Goal: Task Accomplishment & Management: Manage account settings

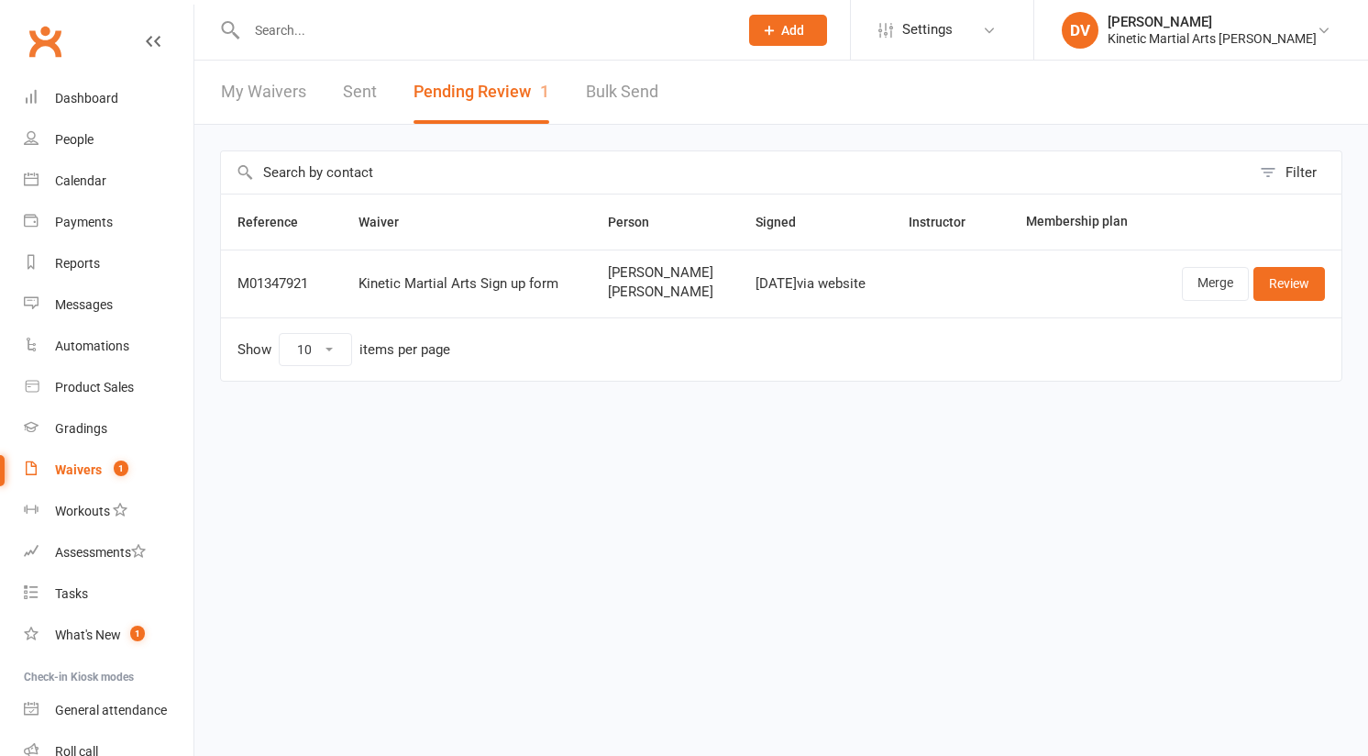
click at [460, 35] on input "text" at bounding box center [483, 30] width 484 height 26
type input "pheobe"
click at [452, 31] on input "text" at bounding box center [483, 30] width 484 height 26
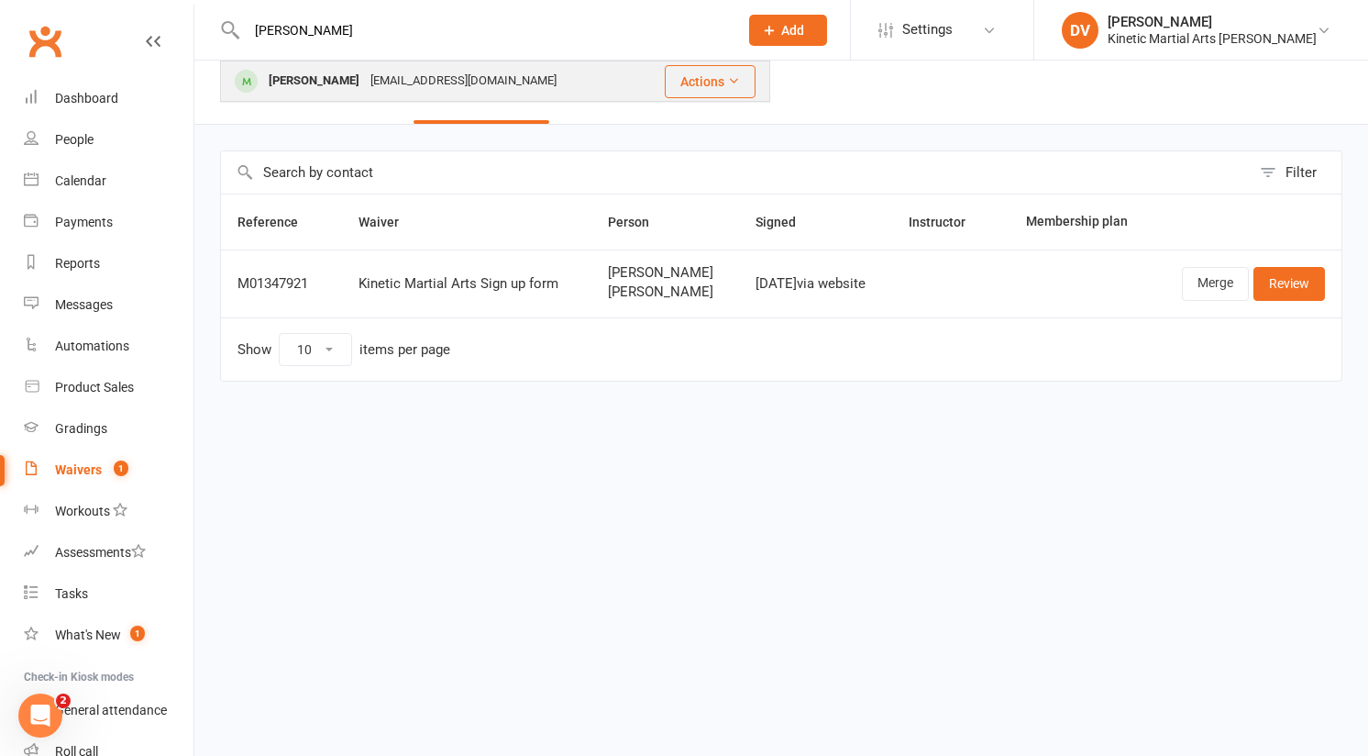
type input "phoebe"
click at [427, 82] on div "noemail@example.com" at bounding box center [463, 81] width 197 height 27
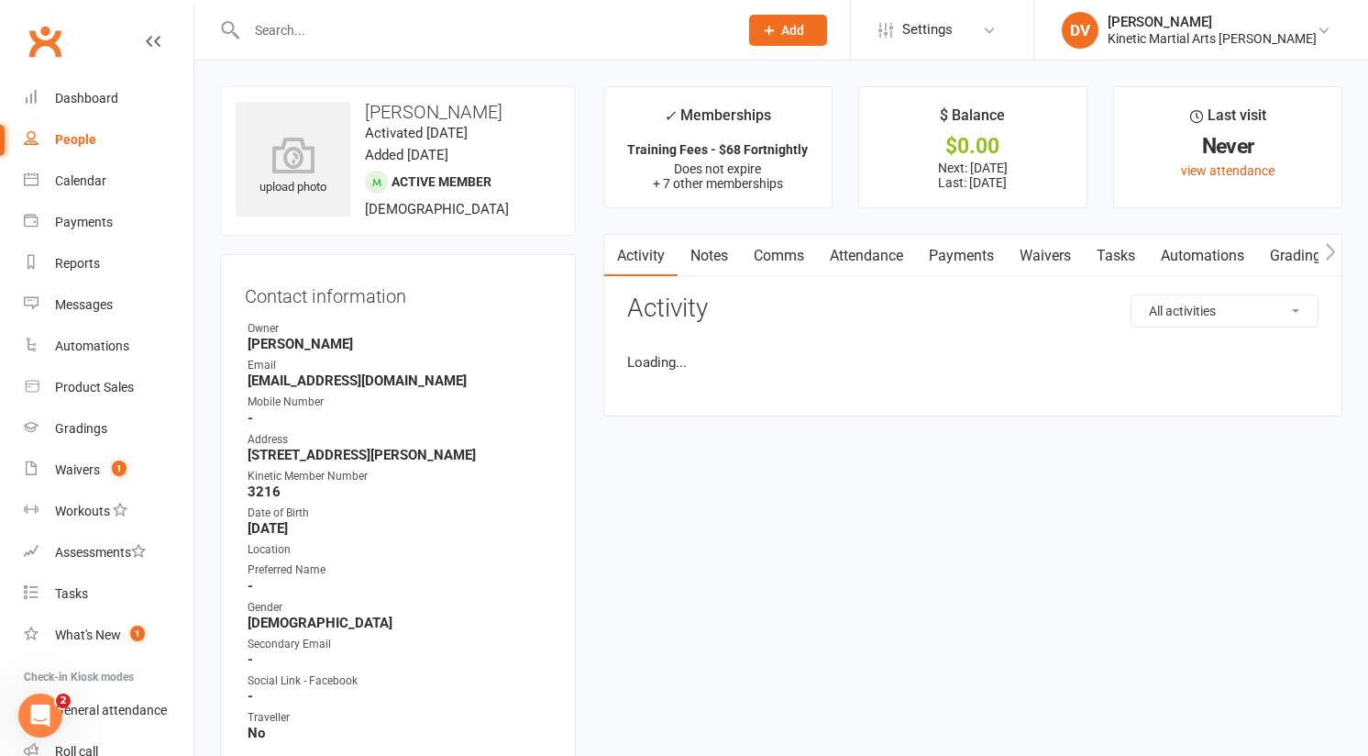
click at [935, 246] on link "Payments" at bounding box center [961, 256] width 91 height 42
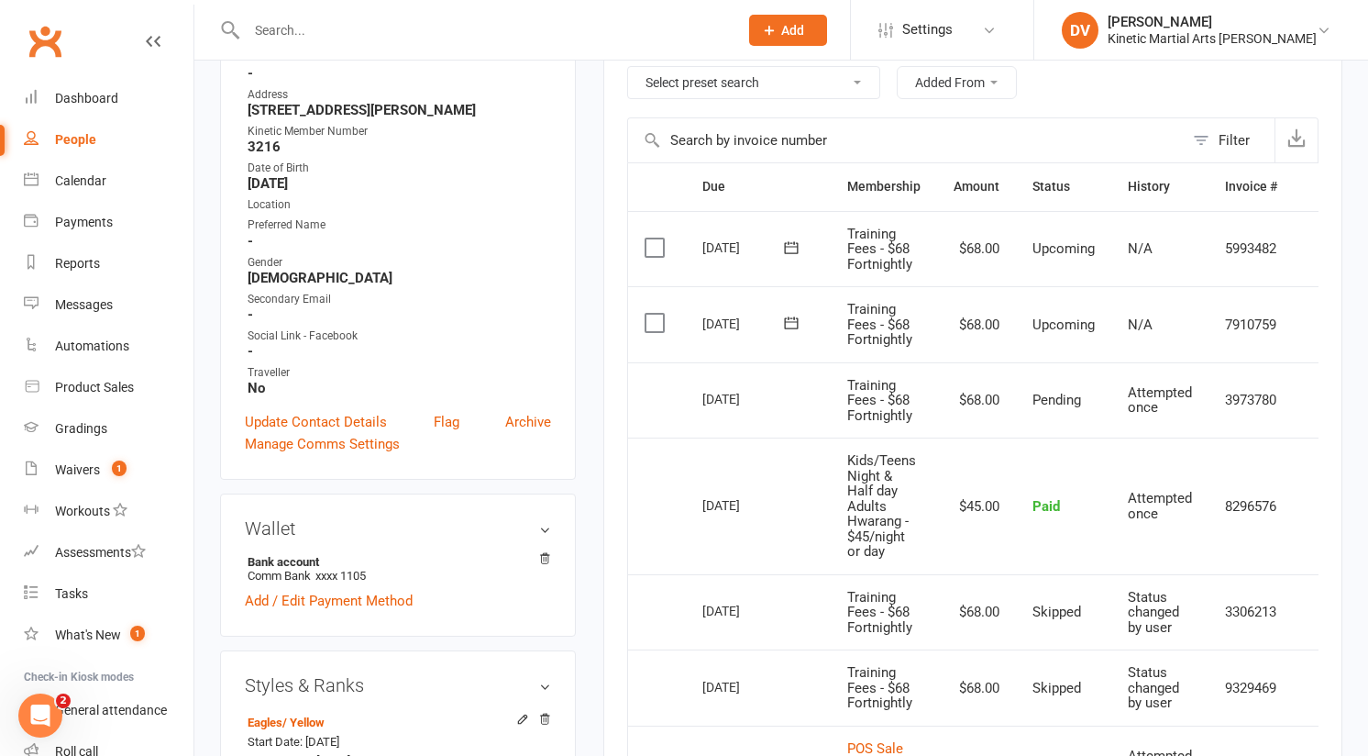
scroll to position [342, 0]
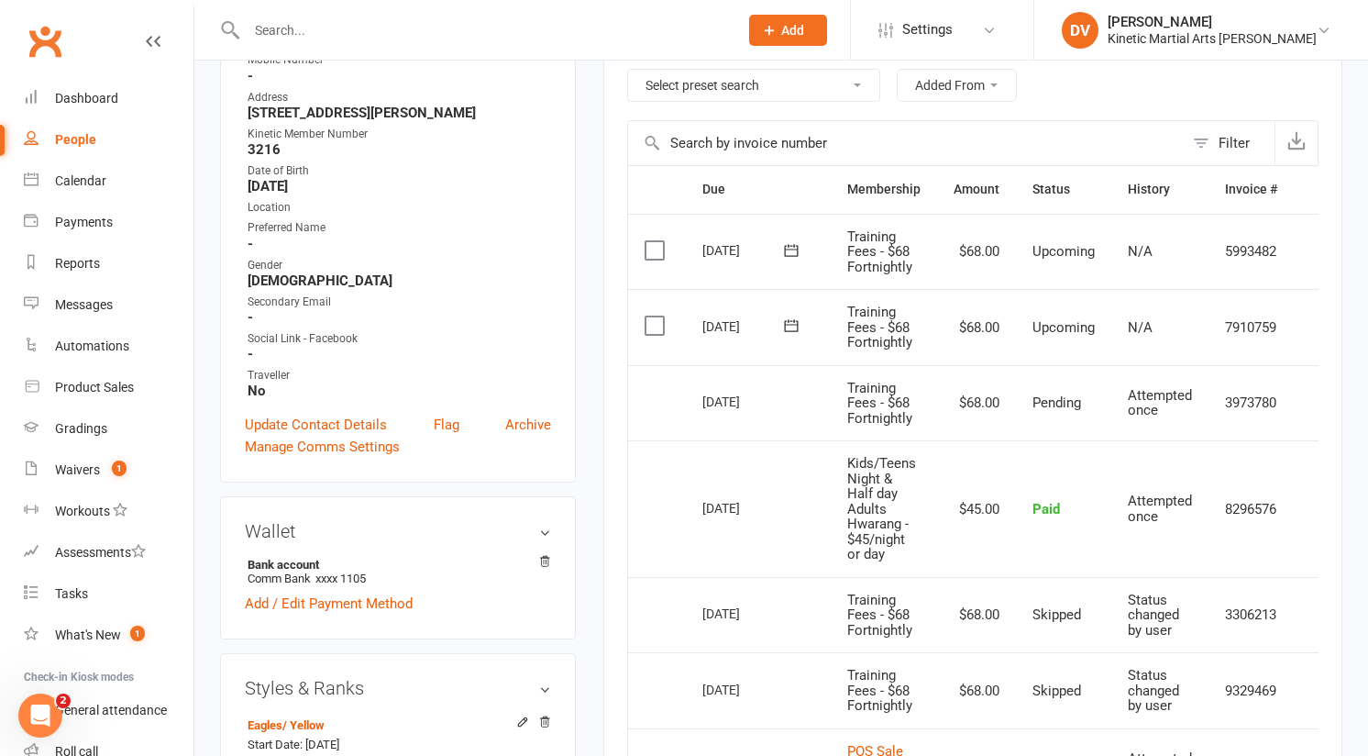
click at [672, 20] on input "text" at bounding box center [483, 30] width 484 height 26
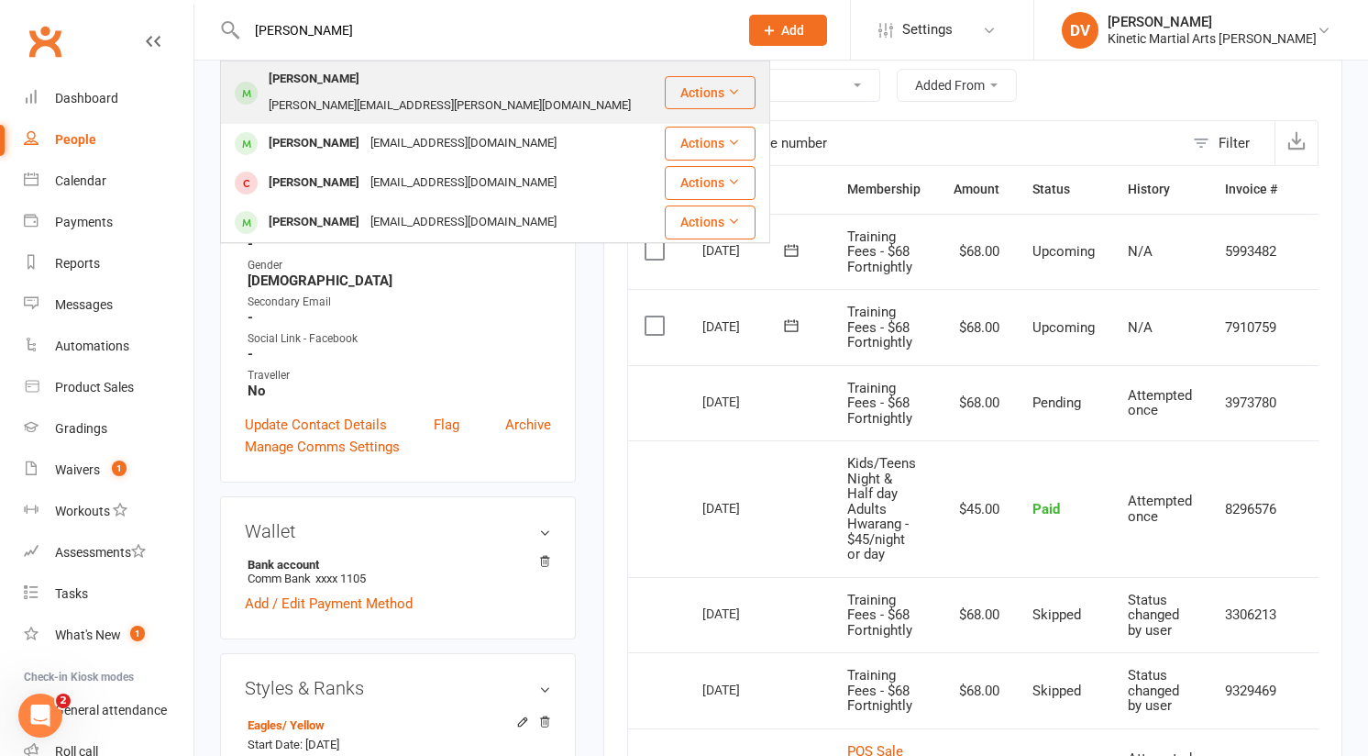
type input "hugo"
click at [560, 81] on div "Hugo Nurthen brooke.nurthen@gmail.com" at bounding box center [442, 92] width 441 height 61
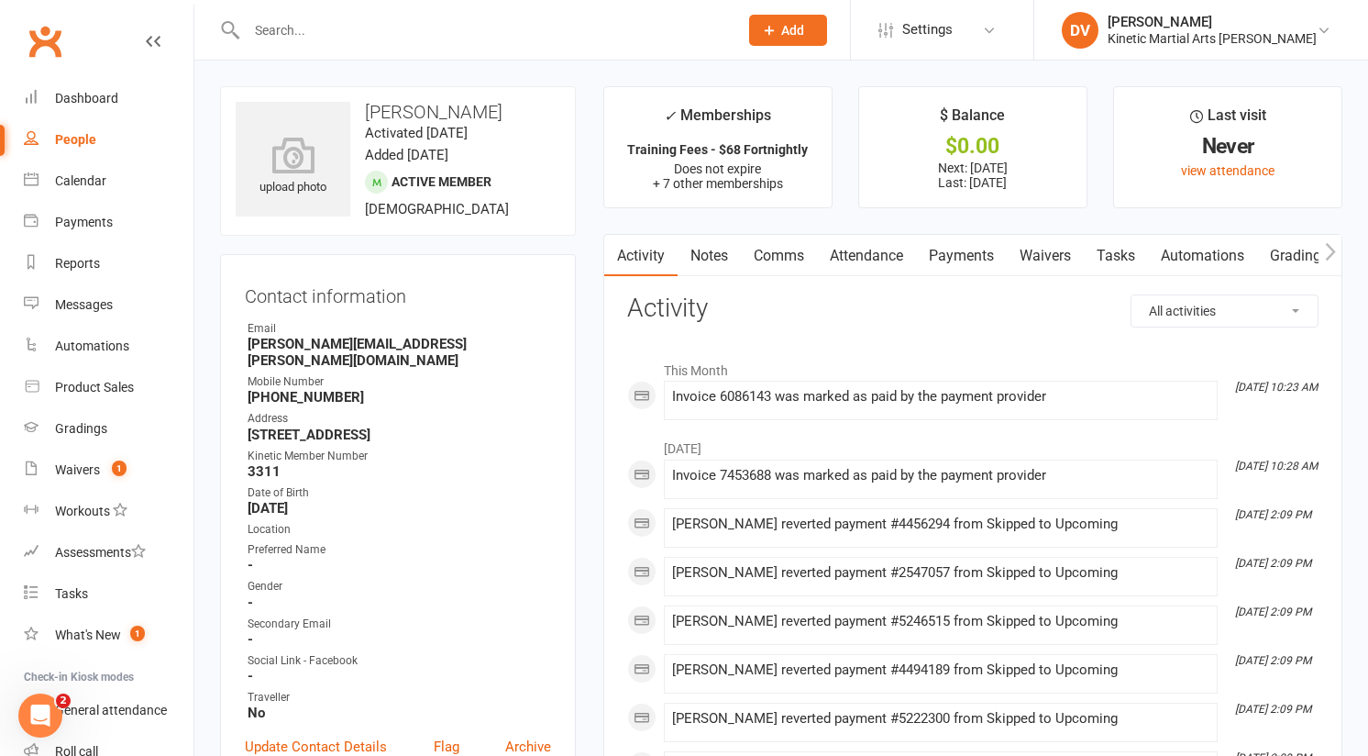
click at [974, 252] on link "Payments" at bounding box center [961, 256] width 91 height 42
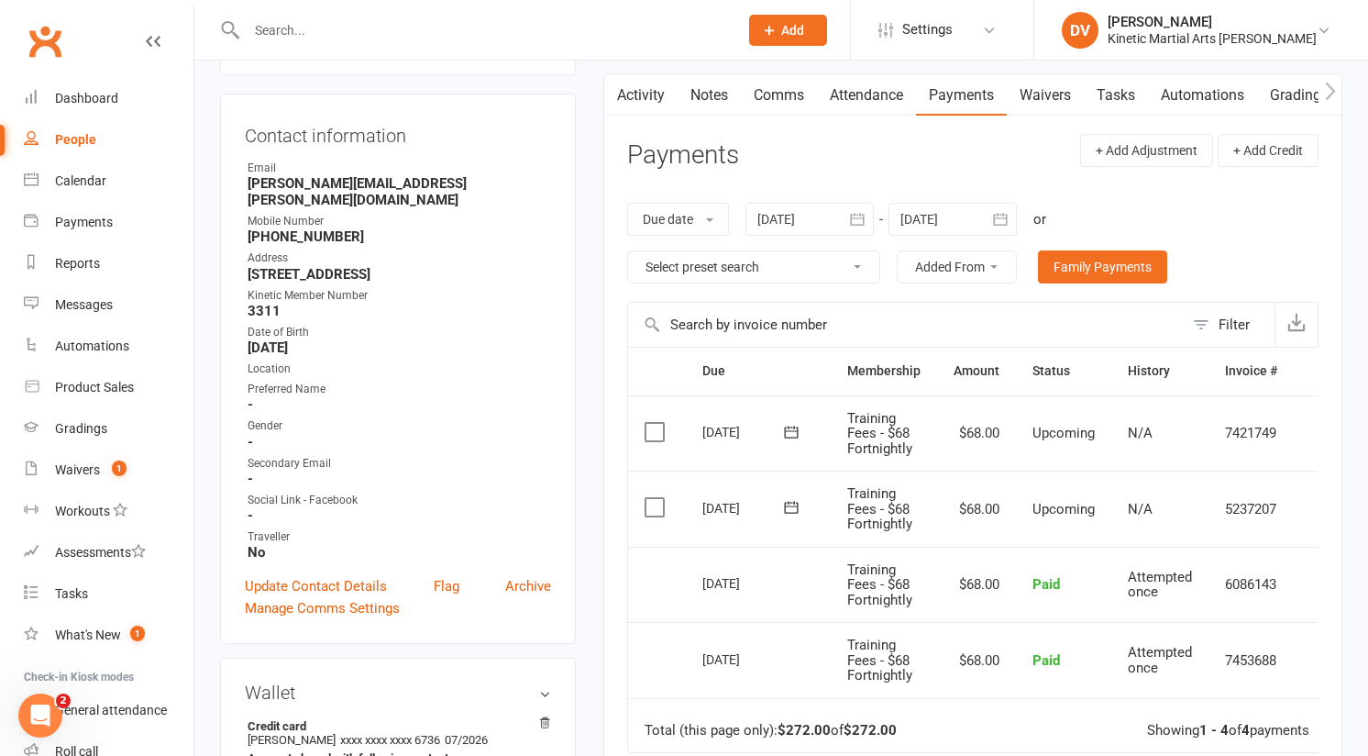
scroll to position [160, 0]
click at [625, 50] on div at bounding box center [472, 30] width 505 height 60
click at [623, 18] on input "text" at bounding box center [483, 30] width 484 height 26
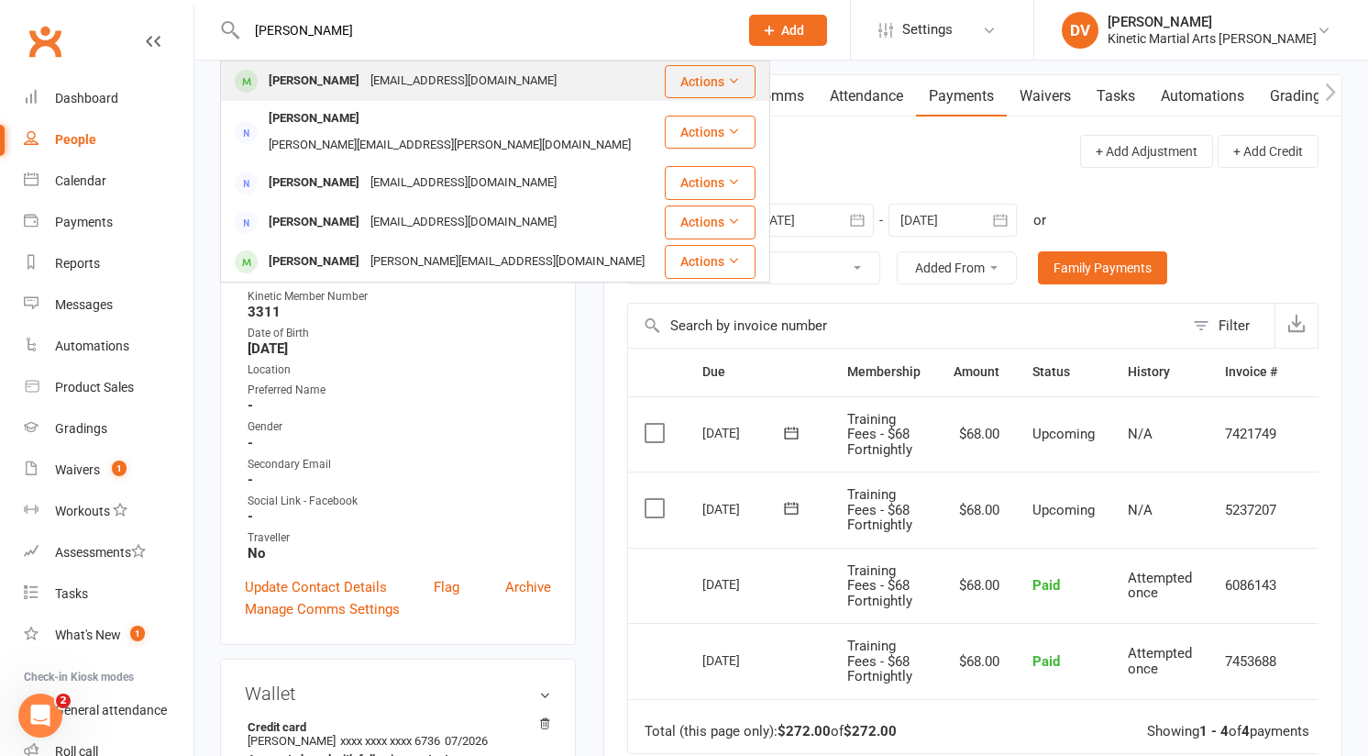
type input "lila"
click at [554, 74] on div "Lila Hamilton max@mhdesign.com.au" at bounding box center [442, 81] width 441 height 38
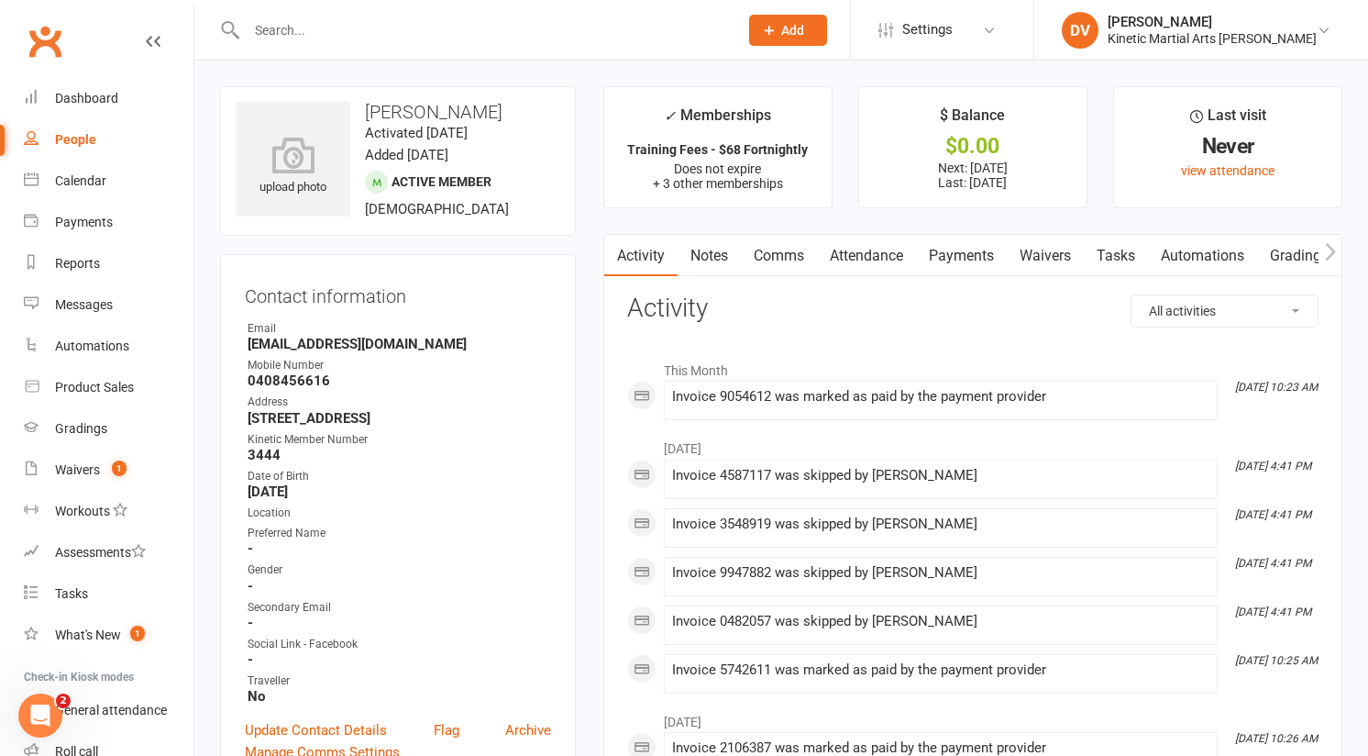
click at [969, 267] on link "Payments" at bounding box center [961, 256] width 91 height 42
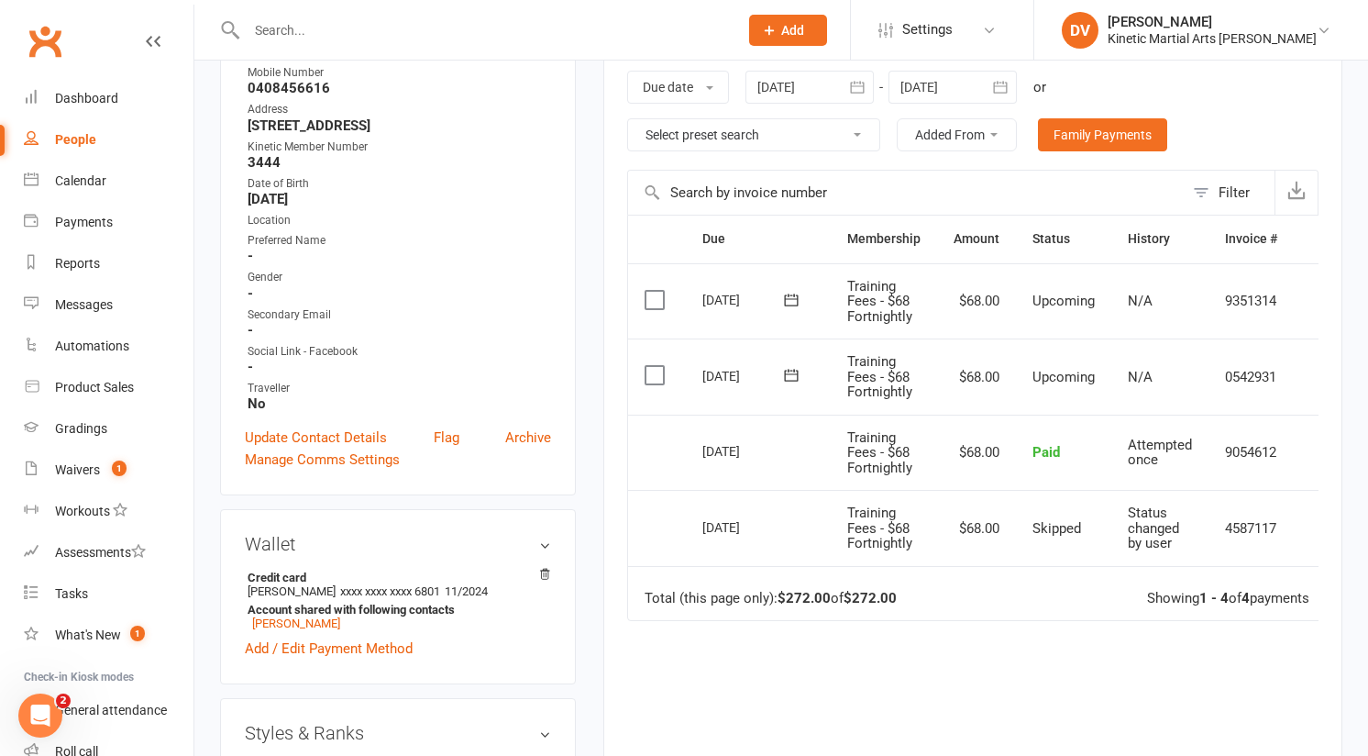
scroll to position [300, 0]
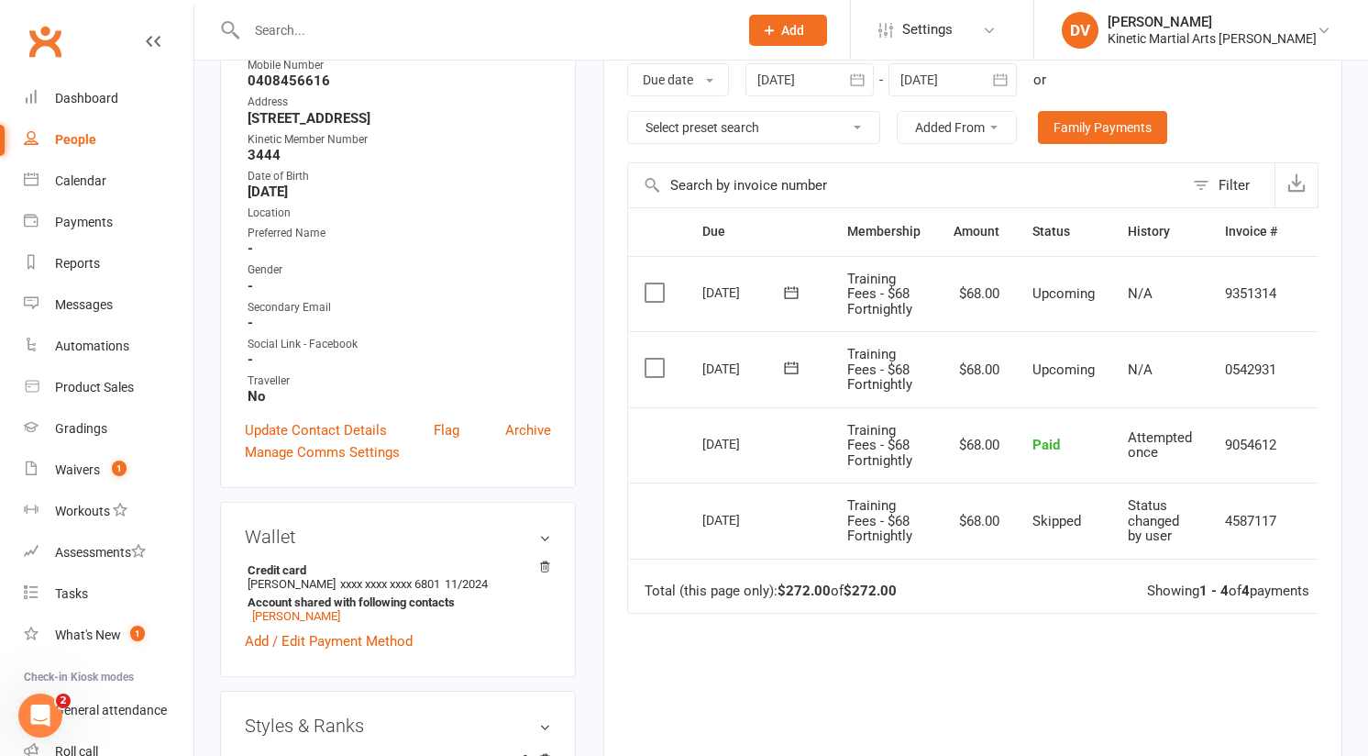
click at [647, 365] on label at bounding box center [657, 368] width 25 height 18
click at [647, 359] on input "checkbox" at bounding box center [651, 359] width 12 height 0
click at [651, 294] on label at bounding box center [657, 292] width 25 height 18
click at [651, 283] on input "checkbox" at bounding box center [651, 283] width 12 height 0
click at [1245, 725] on button "Change status" at bounding box center [1270, 713] width 145 height 39
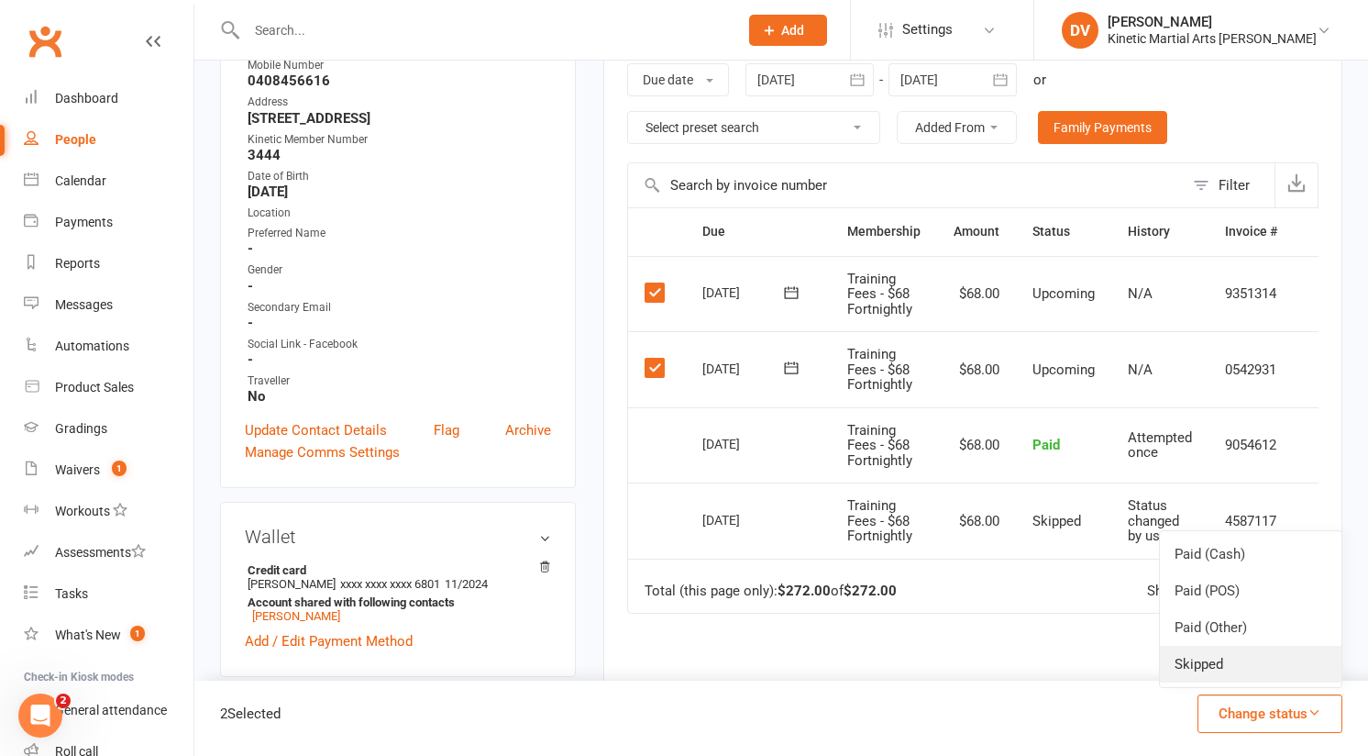
click at [1205, 651] on link "Skipped" at bounding box center [1251, 664] width 182 height 37
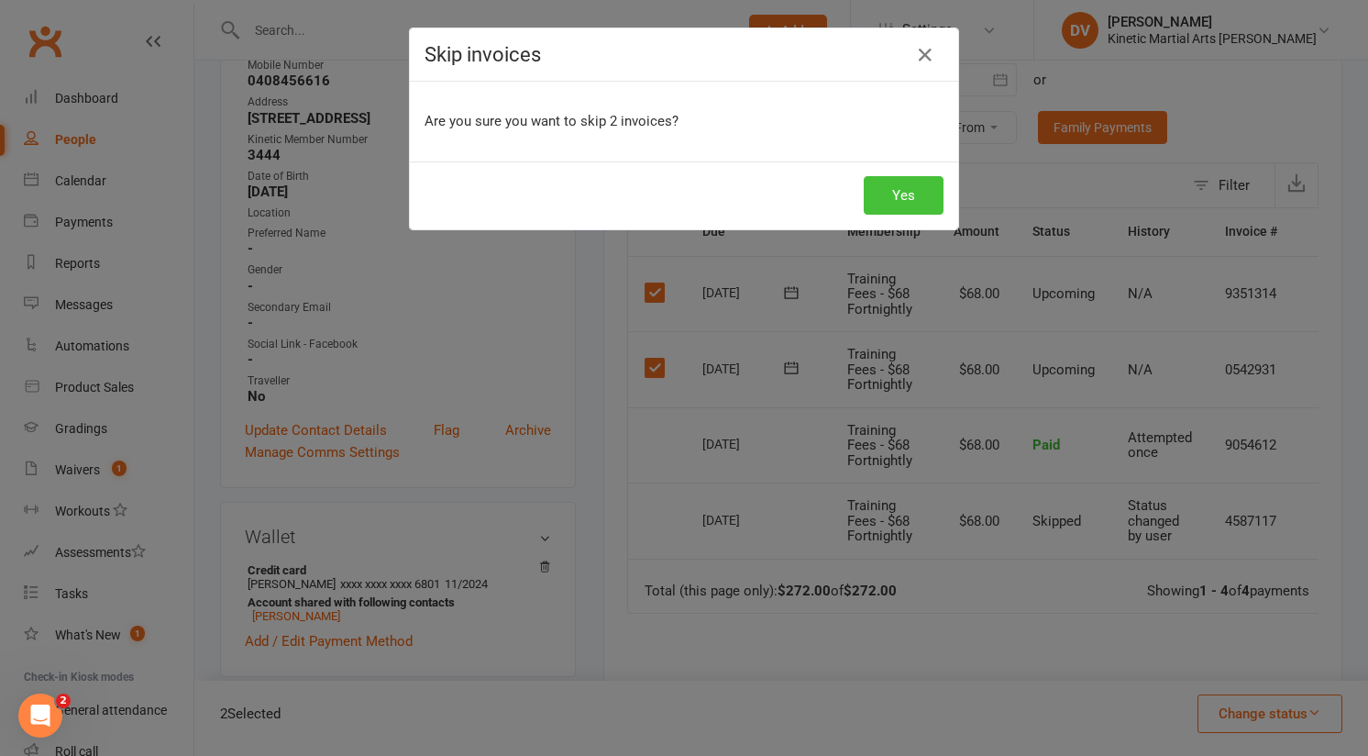
click at [919, 196] on button "Yes" at bounding box center [904, 195] width 80 height 39
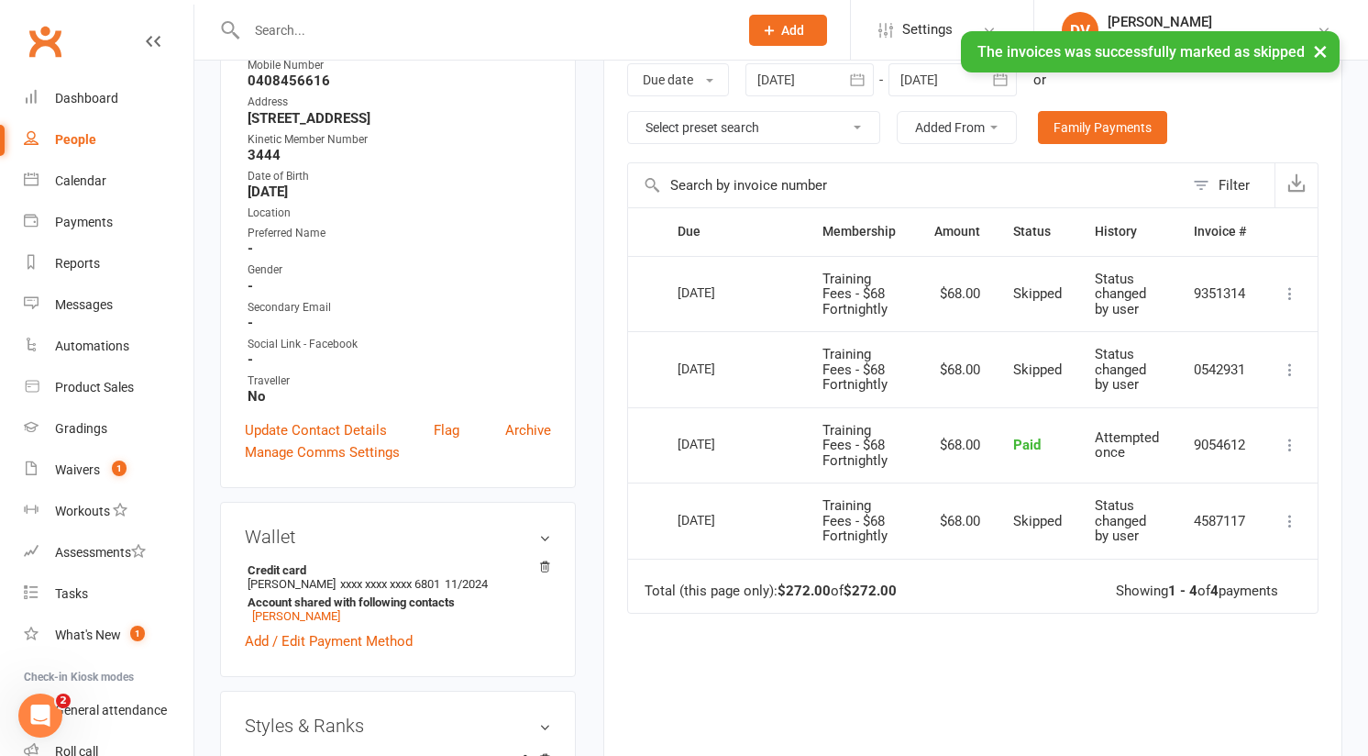
click at [510, 18] on input "text" at bounding box center [483, 30] width 484 height 26
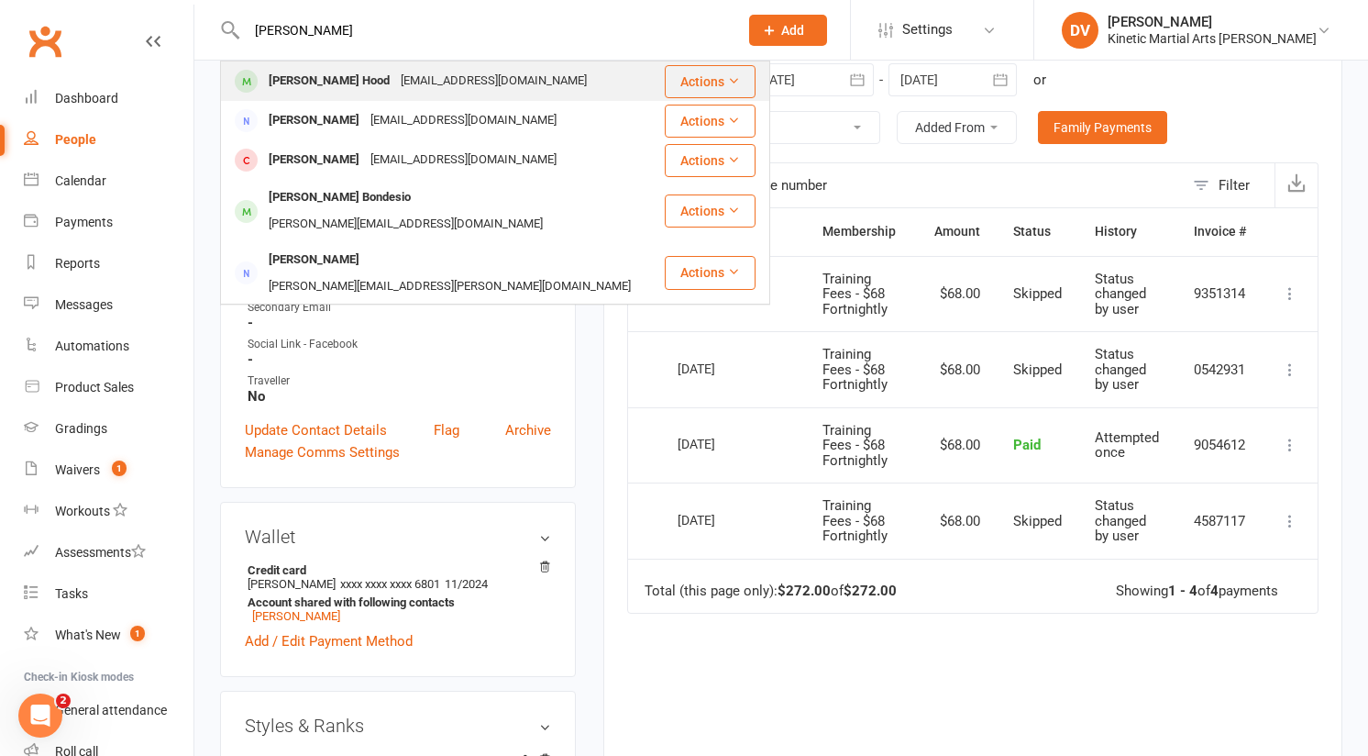
type input "bowen"
click at [453, 76] on div "tarryn477@gmail.com" at bounding box center [493, 81] width 197 height 27
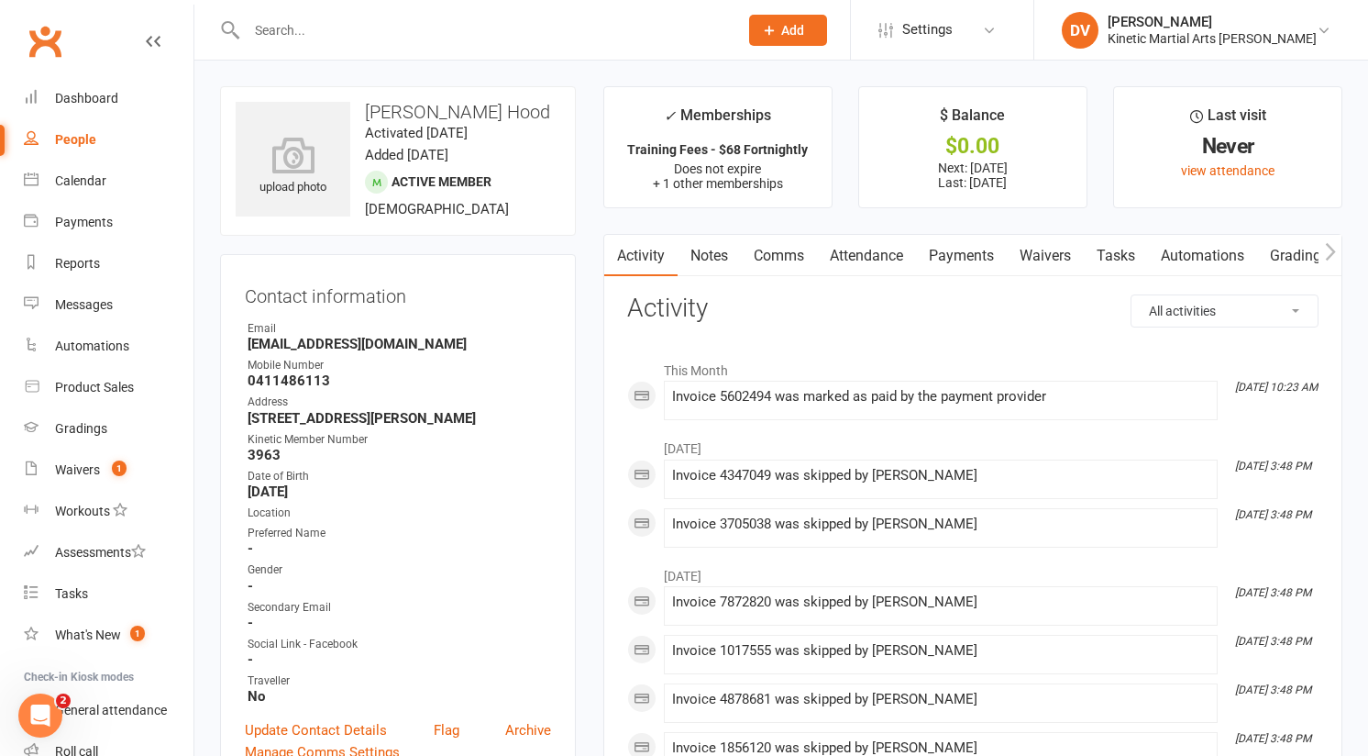
click at [995, 252] on link "Payments" at bounding box center [961, 256] width 91 height 42
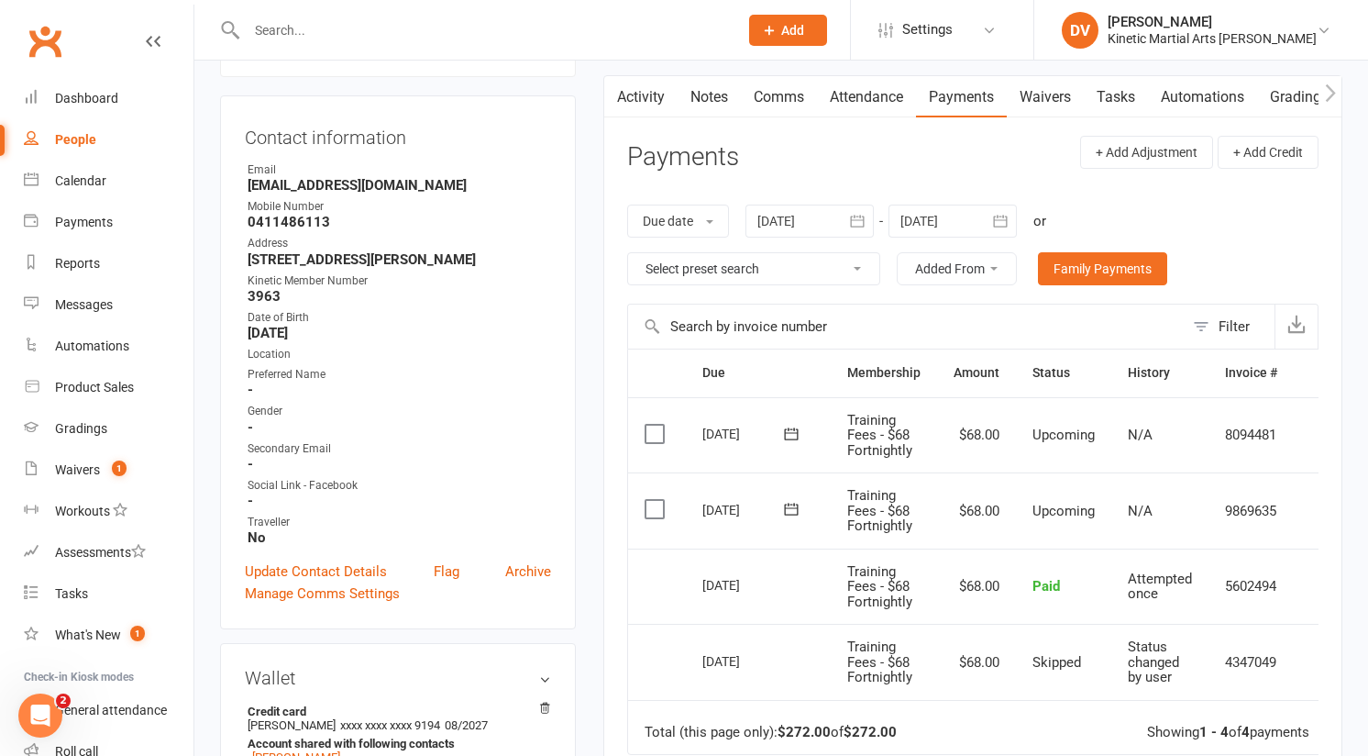
scroll to position [156, 0]
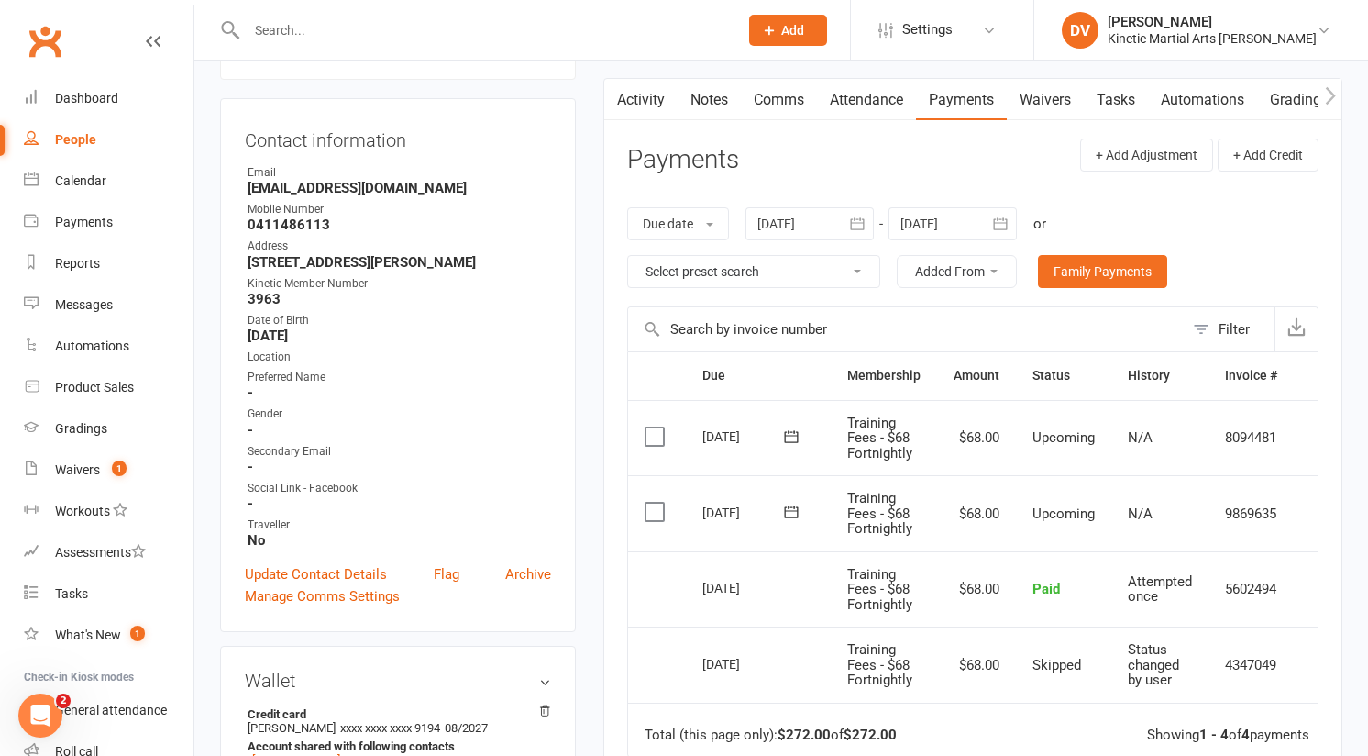
click at [341, 28] on input "text" at bounding box center [483, 30] width 484 height 26
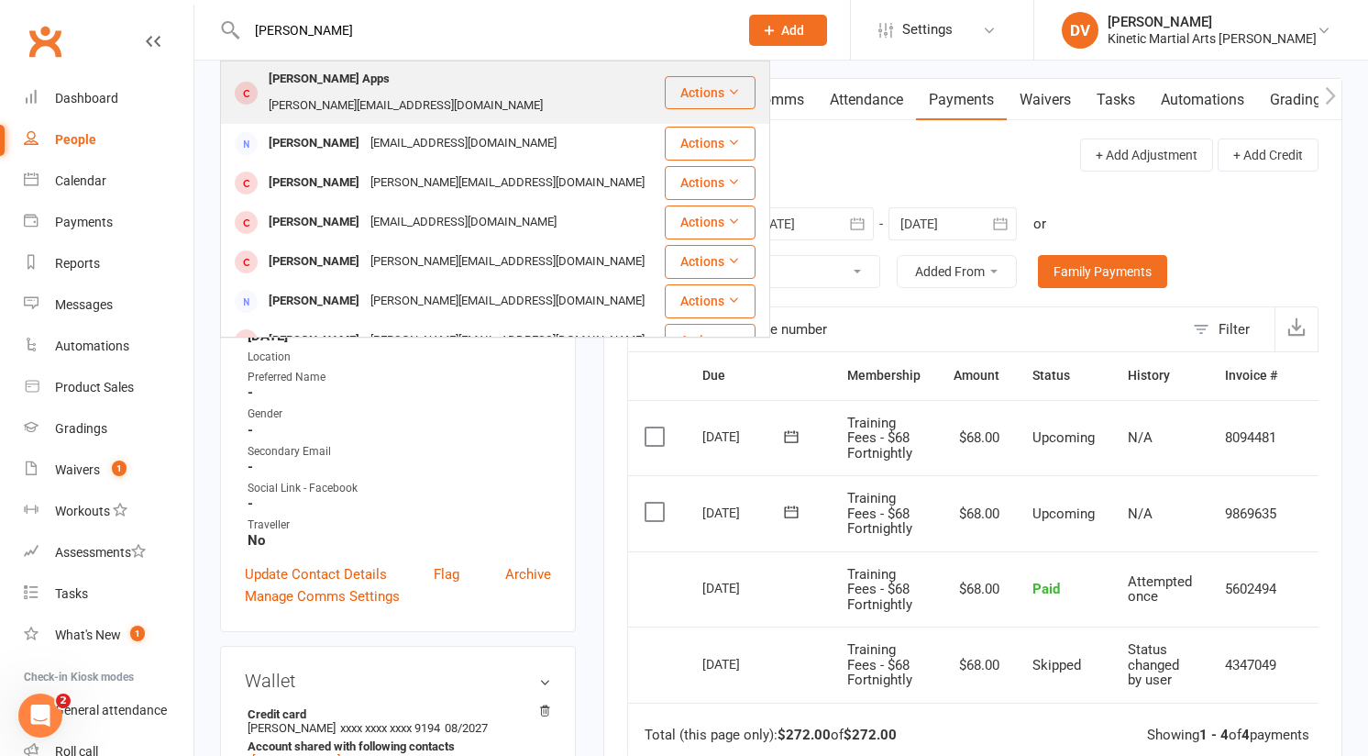
type input "adam apps"
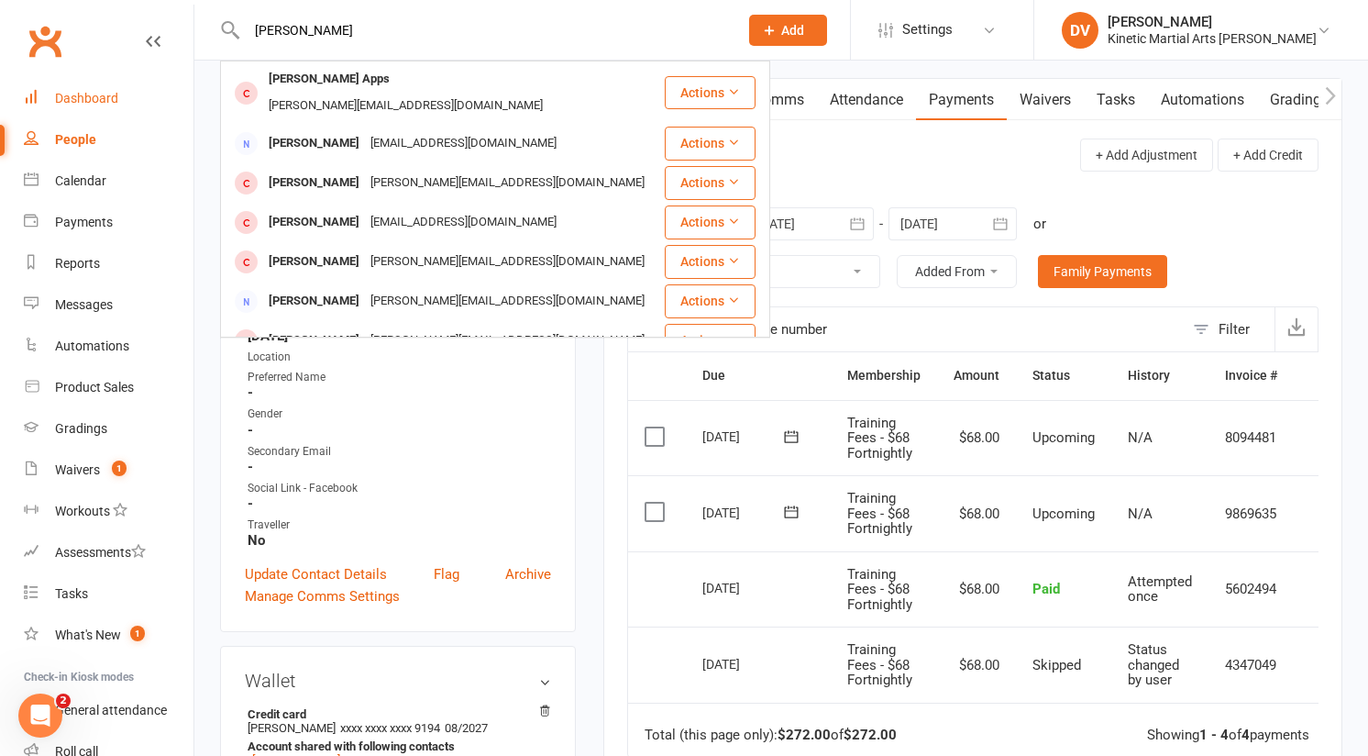
click at [48, 97] on link "Dashboard" at bounding box center [109, 98] width 170 height 41
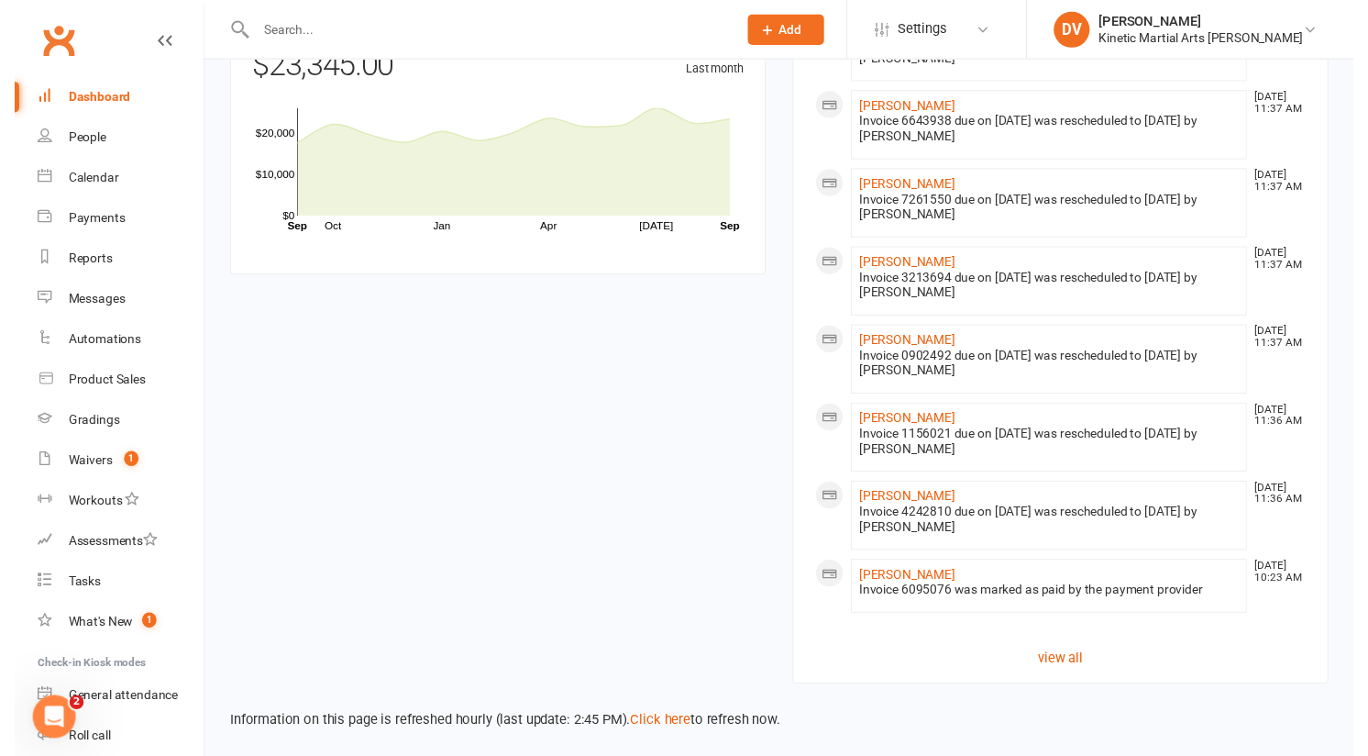
scroll to position [1159, 0]
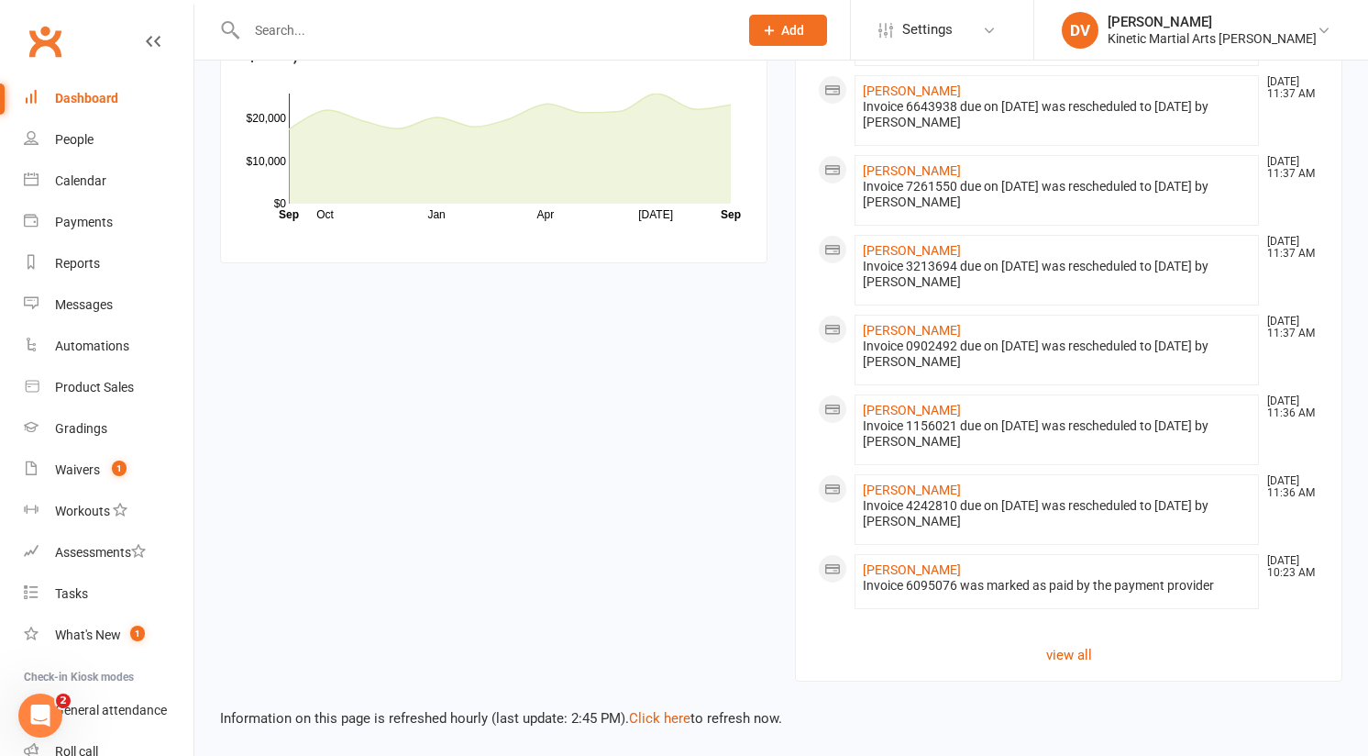
click at [337, 41] on input "text" at bounding box center [483, 30] width 484 height 26
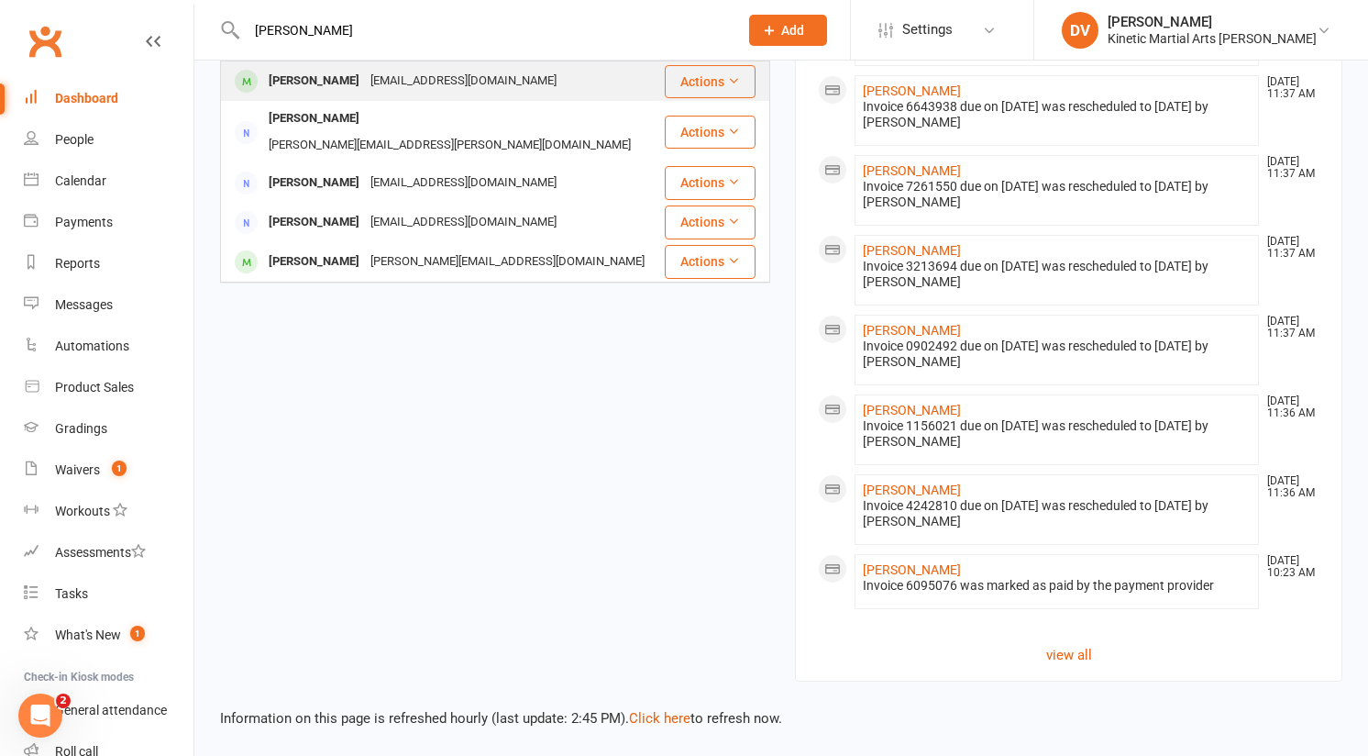
type input "lila"
click at [344, 79] on div "Lila Hamilton" at bounding box center [314, 81] width 102 height 27
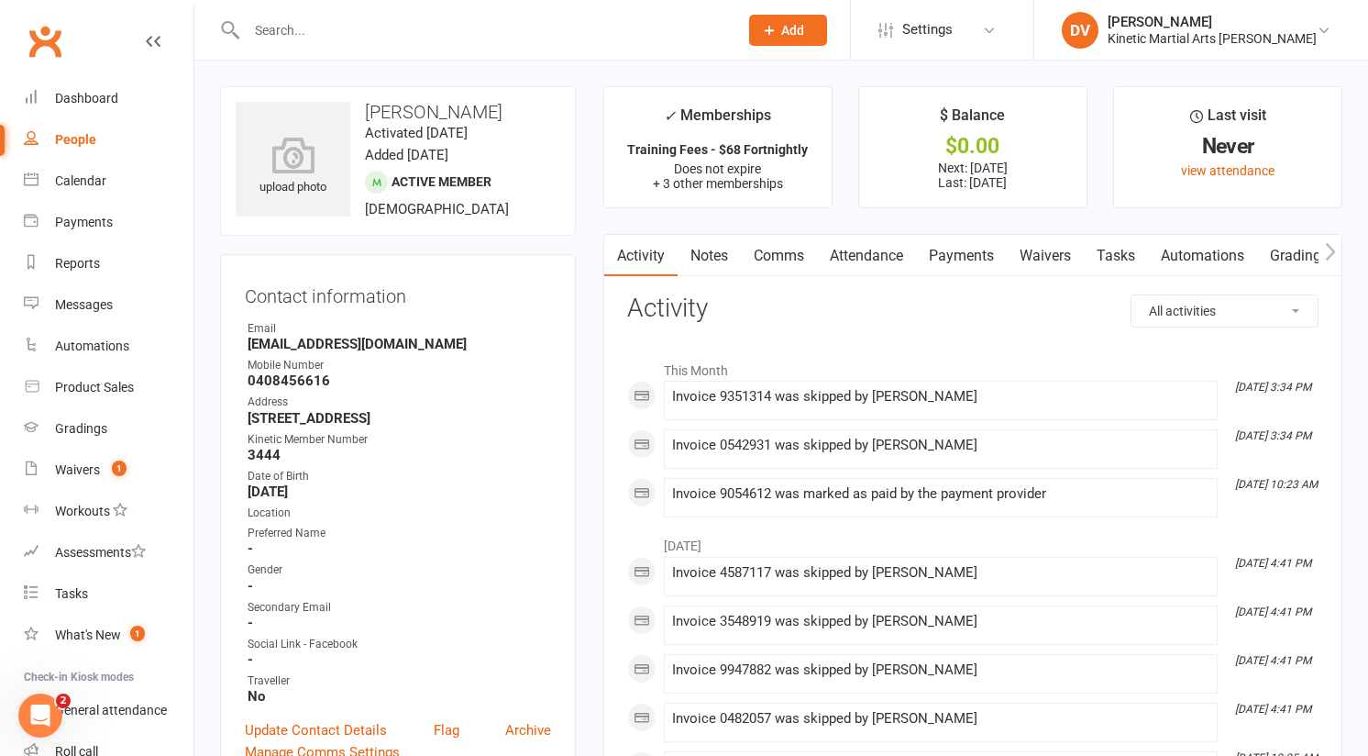
click at [957, 265] on link "Payments" at bounding box center [961, 256] width 91 height 42
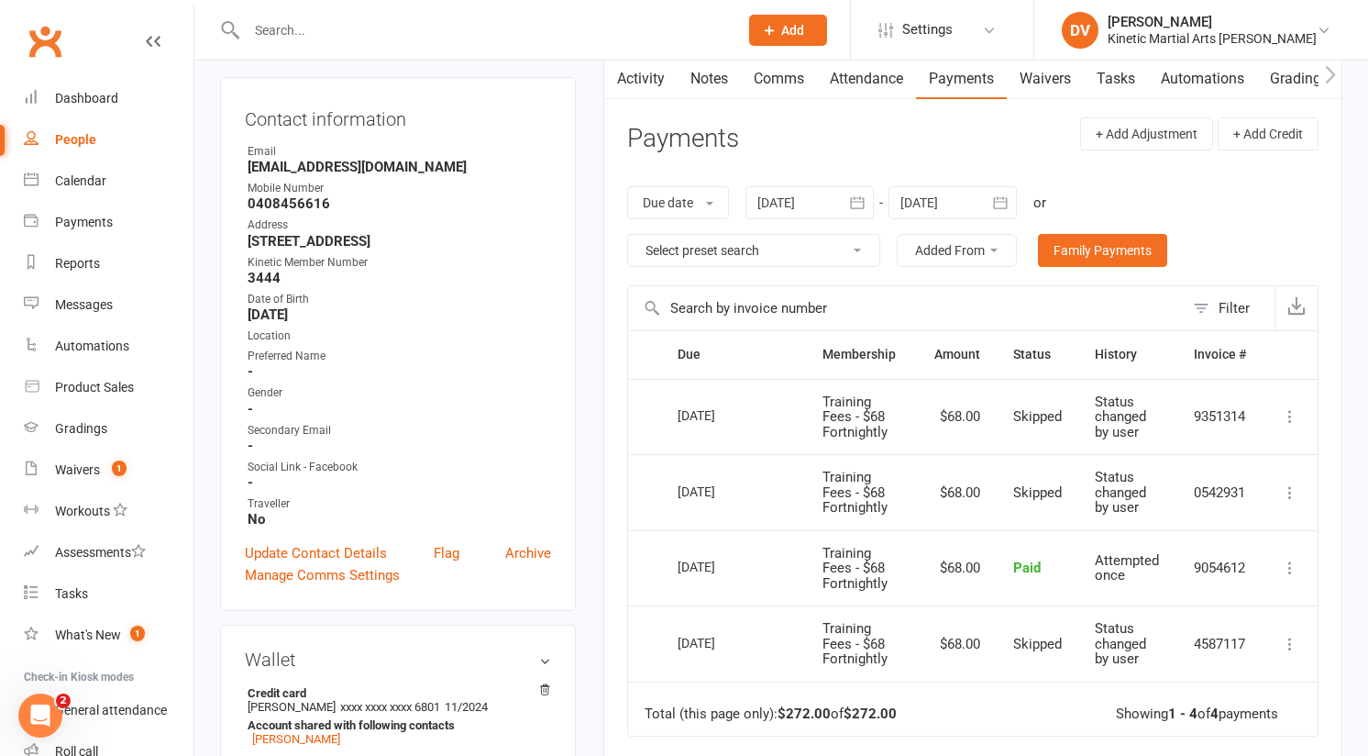
scroll to position [193, 0]
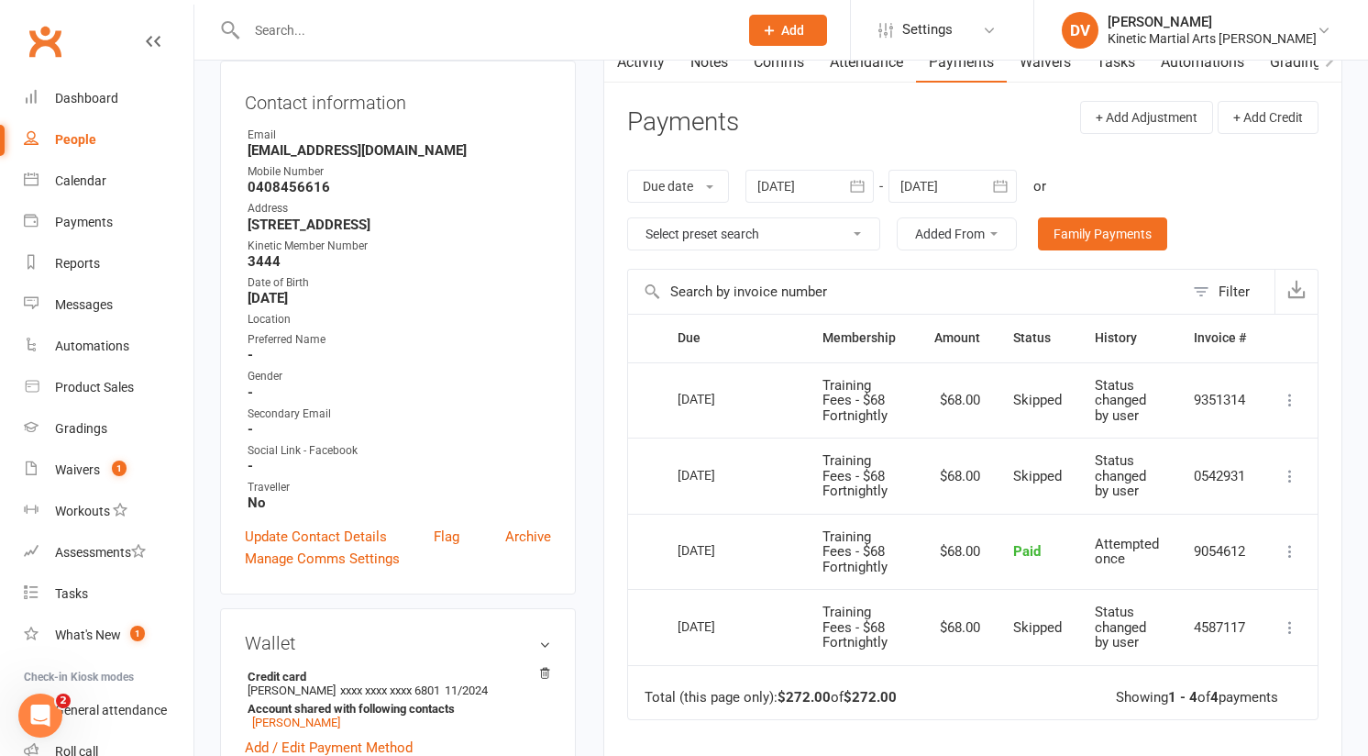
click at [1299, 540] on button at bounding box center [1290, 551] width 22 height 22
click at [1205, 596] on link "Refund" at bounding box center [1210, 587] width 182 height 37
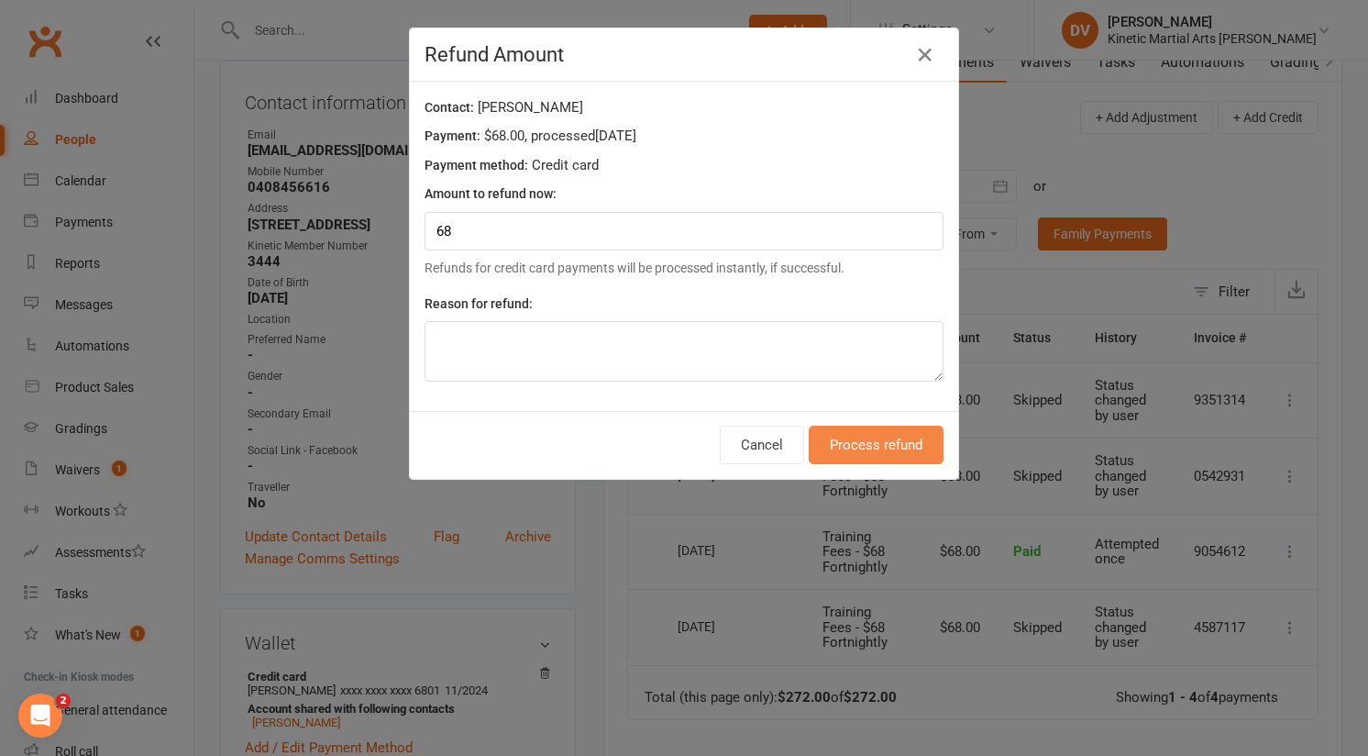
click at [841, 438] on button "Process refund" at bounding box center [876, 445] width 135 height 39
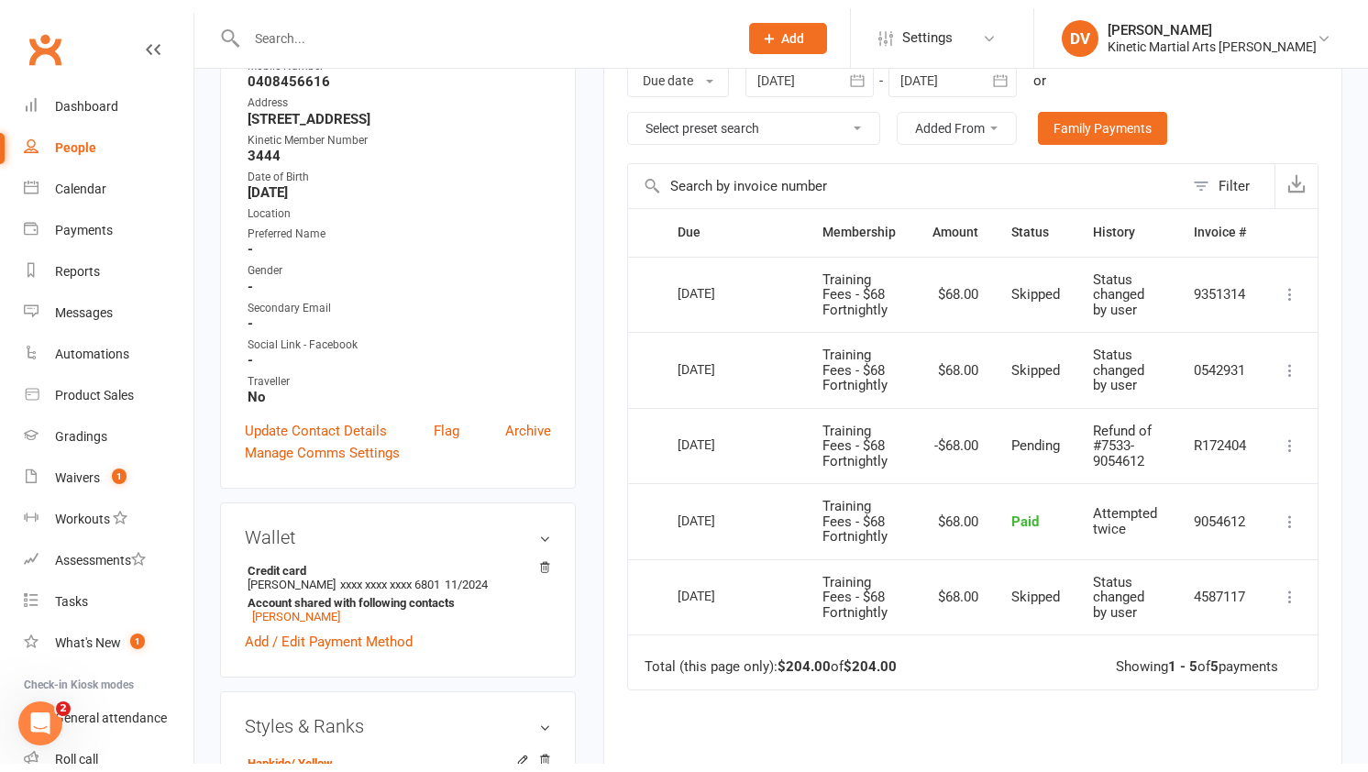
scroll to position [318, 0]
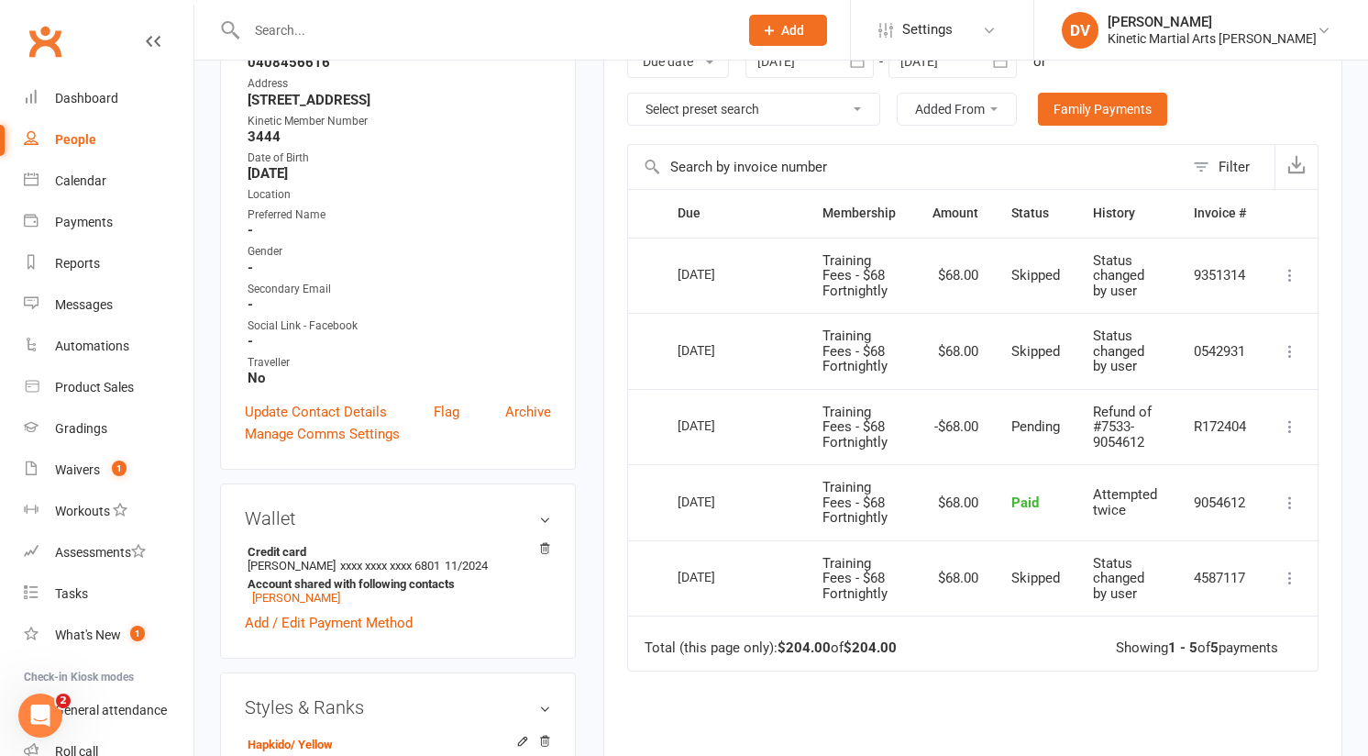
click at [1284, 436] on button at bounding box center [1290, 426] width 22 height 22
click at [1293, 432] on icon at bounding box center [1290, 426] width 18 height 18
